Goal: Task Accomplishment & Management: Use online tool/utility

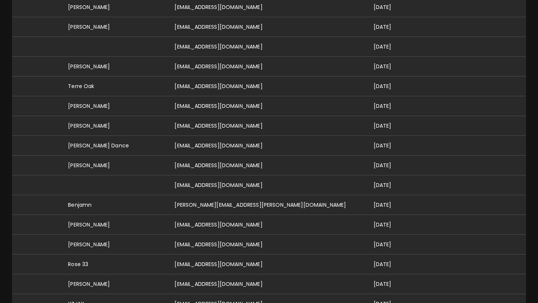
scroll to position [283, 0]
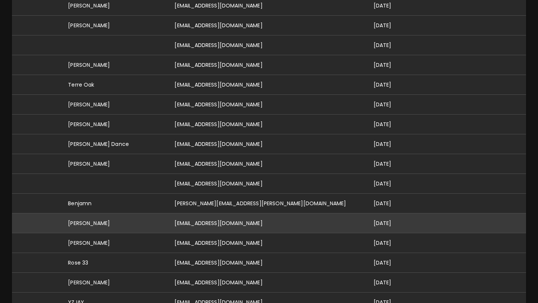
click at [122, 216] on td "[PERSON_NAME]" at bounding box center [115, 224] width 106 height 20
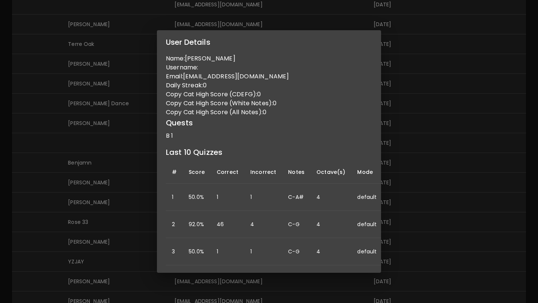
scroll to position [324, 0]
click at [68, 129] on div "User Details Name: Madhavi Gavirneni Username: Email: mgavirneni@gmail.com Dail…" at bounding box center [269, 151] width 538 height 303
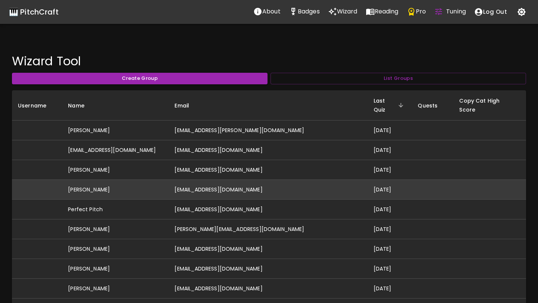
click at [241, 183] on td "[EMAIL_ADDRESS][DOMAIN_NAME]" at bounding box center [268, 190] width 199 height 20
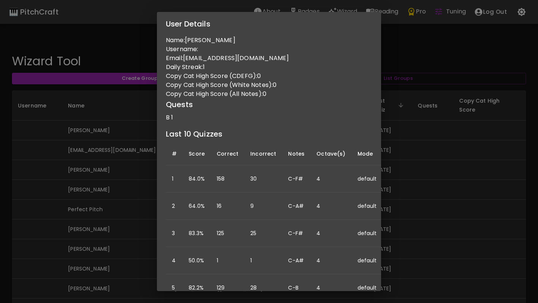
click at [118, 209] on div "User Details Name: Jeff Burton Username: Email: jef.jef@gmail.com Daily Streak:…" at bounding box center [269, 151] width 538 height 303
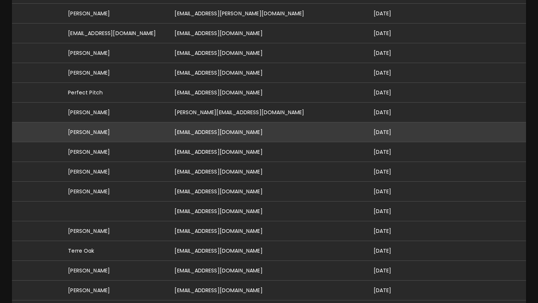
scroll to position [120, 0]
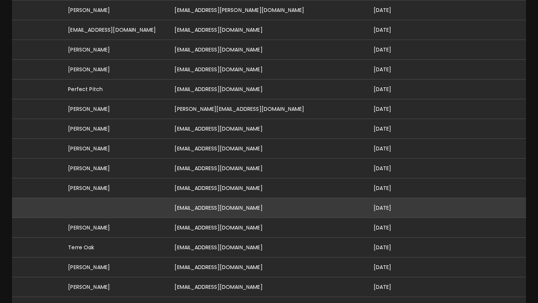
click at [235, 202] on td "[EMAIL_ADDRESS][DOMAIN_NAME]" at bounding box center [268, 208] width 199 height 20
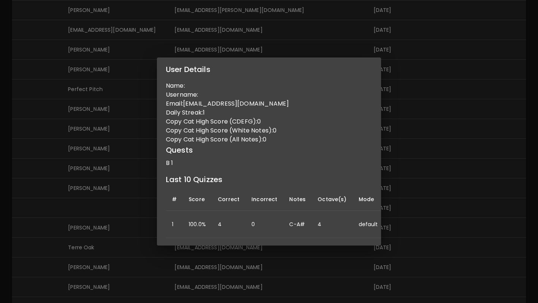
click at [67, 218] on div "User Details Name: Username: Email: jw4cybng9n@privaterelay.appleid.com Daily S…" at bounding box center [269, 151] width 538 height 303
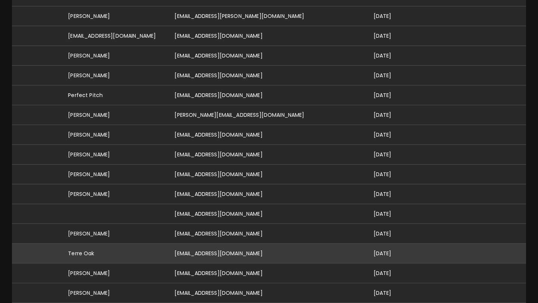
scroll to position [0, 0]
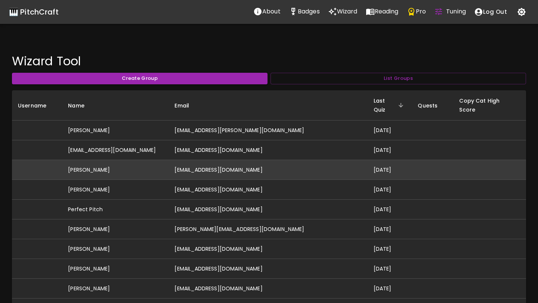
click at [263, 160] on td "[EMAIL_ADDRESS][DOMAIN_NAME]" at bounding box center [268, 170] width 199 height 20
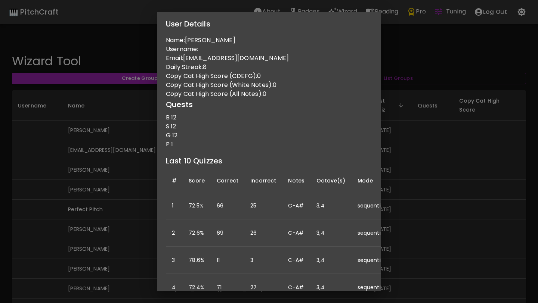
click at [427, 110] on div "User Details Name: Skyler Barron Username: Email: skylermayb@gmail.com Daily St…" at bounding box center [269, 151] width 538 height 303
